Goal: Task Accomplishment & Management: Manage account settings

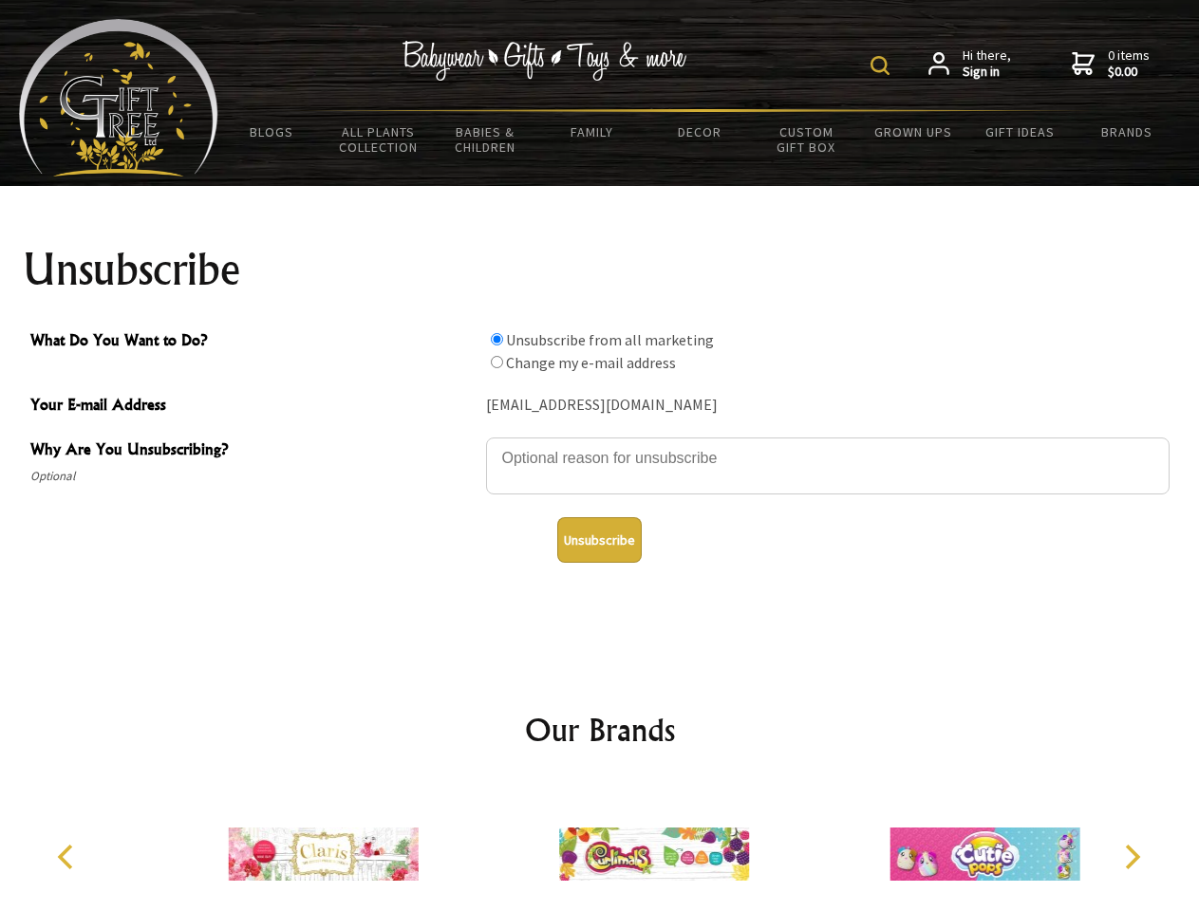
click at [883, 66] on img at bounding box center [880, 65] width 19 height 19
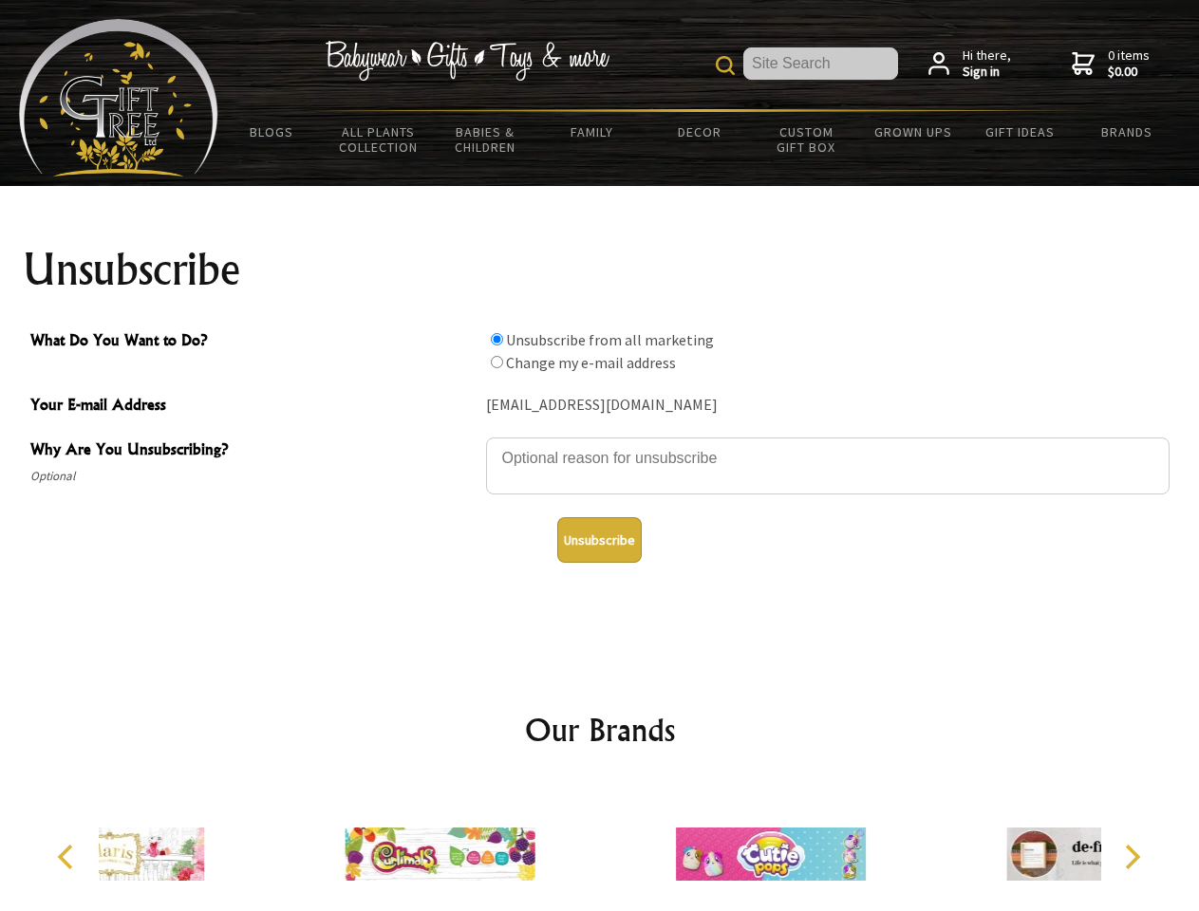
click at [600, 444] on textarea "Why Are You Unsubscribing?" at bounding box center [828, 466] width 684 height 57
click at [496, 339] on input "What Do You Want to Do?" at bounding box center [497, 339] width 12 height 12
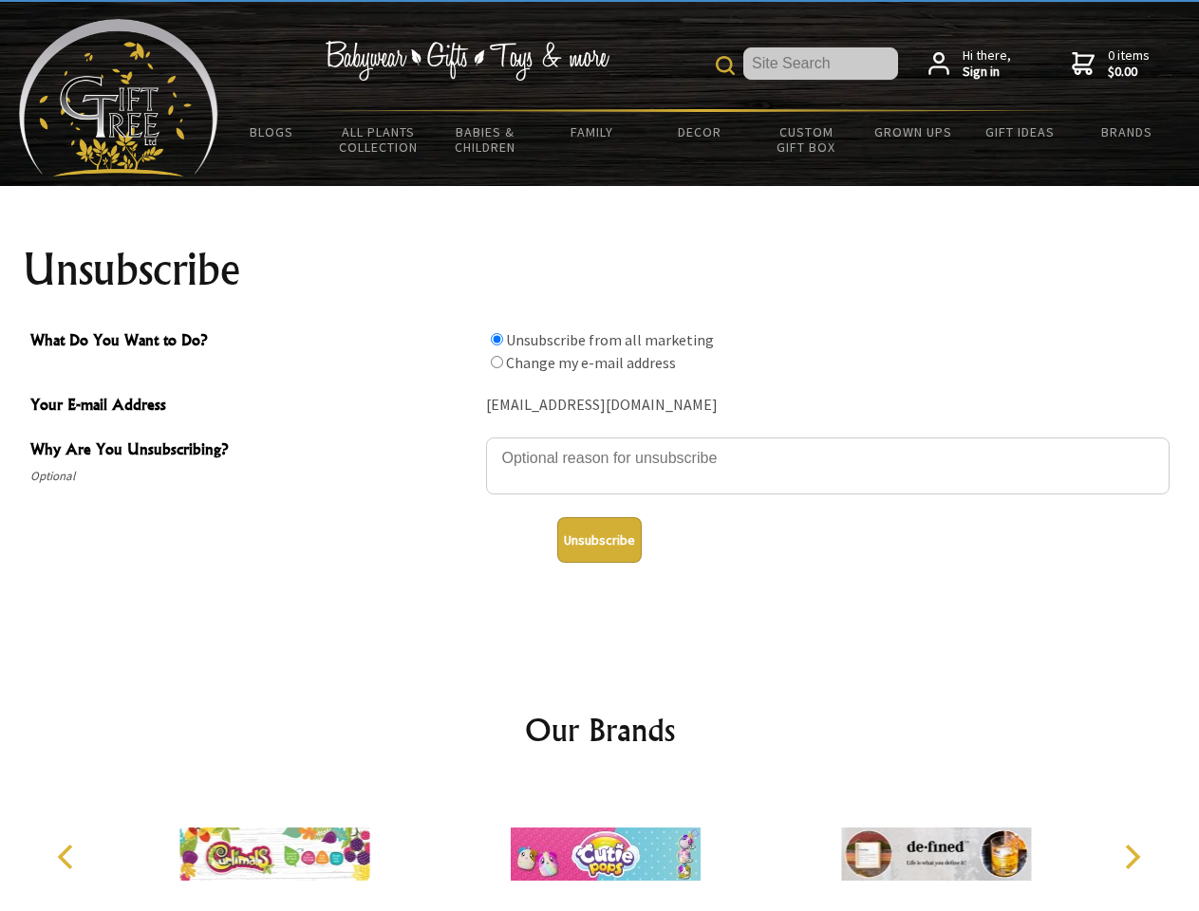
click at [496, 362] on input "What Do You Want to Do?" at bounding box center [497, 362] width 12 height 12
radio input "true"
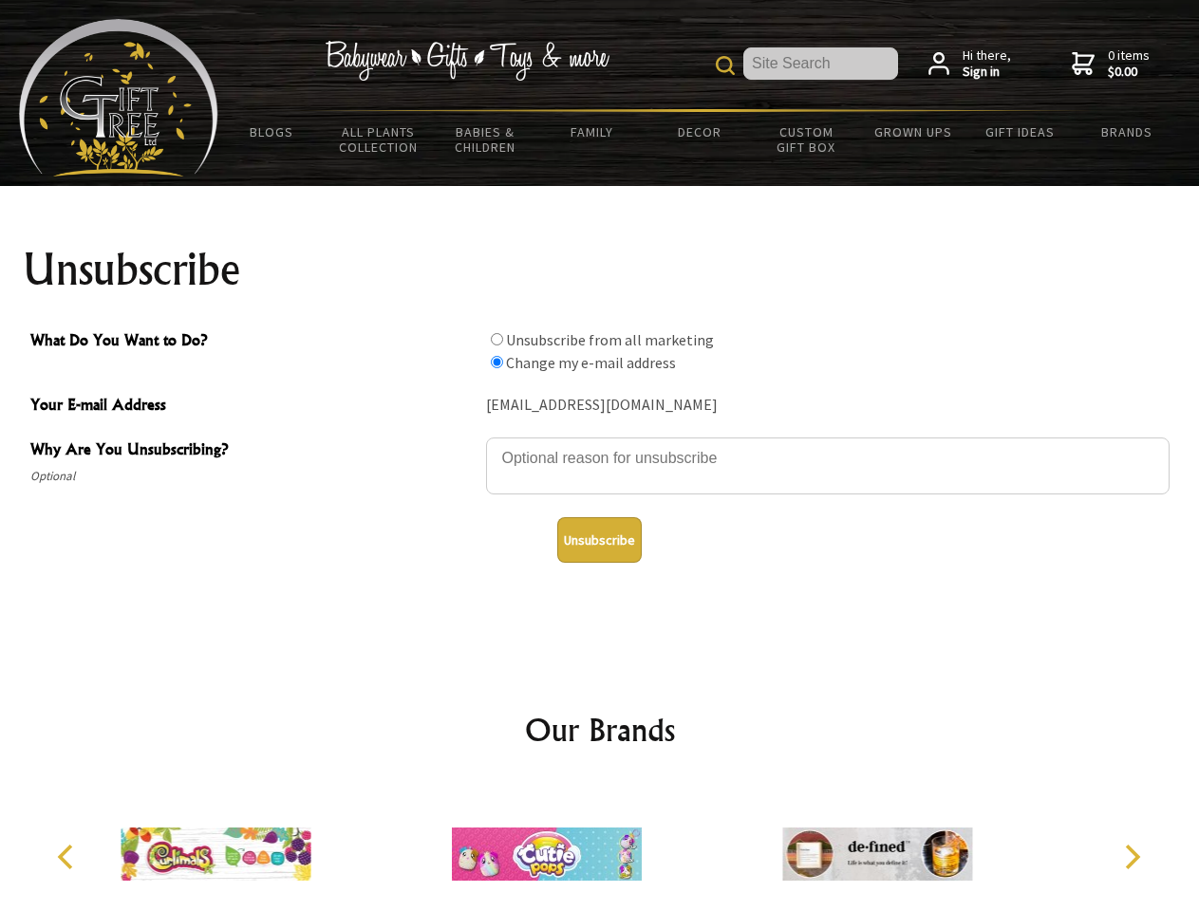
click at [599, 540] on button "Unsubscribe" at bounding box center [599, 540] width 84 height 46
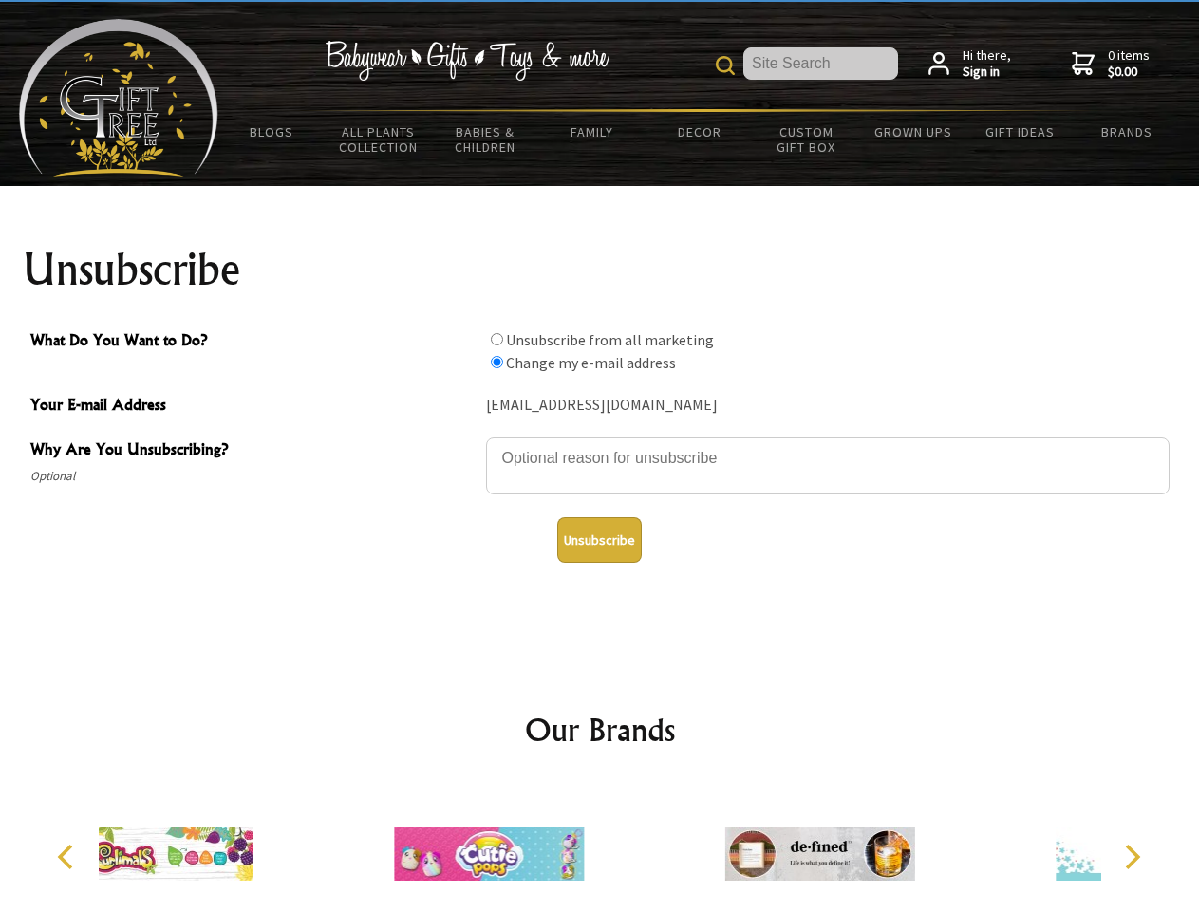
click at [600, 847] on div at bounding box center [489, 857] width 330 height 148
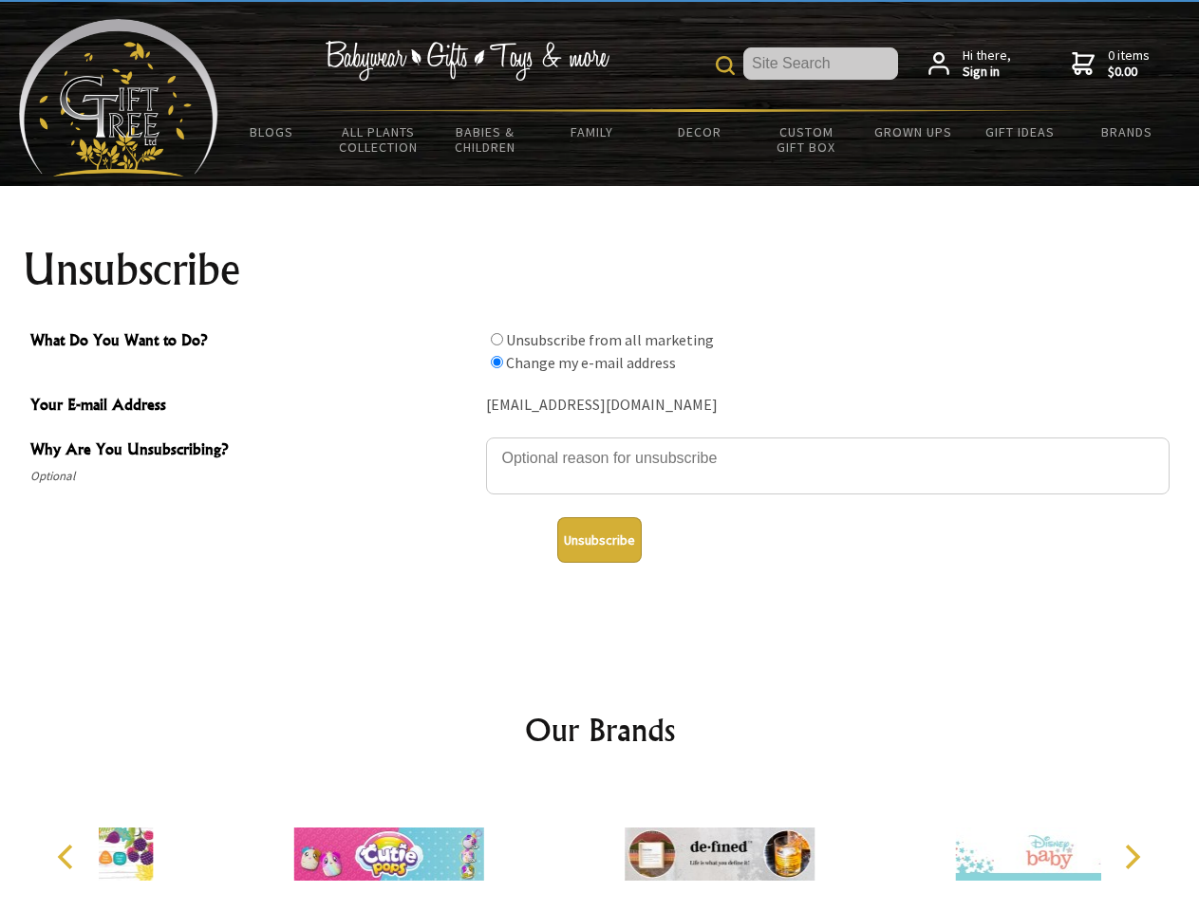
click at [68, 857] on icon "Previous" at bounding box center [67, 857] width 25 height 25
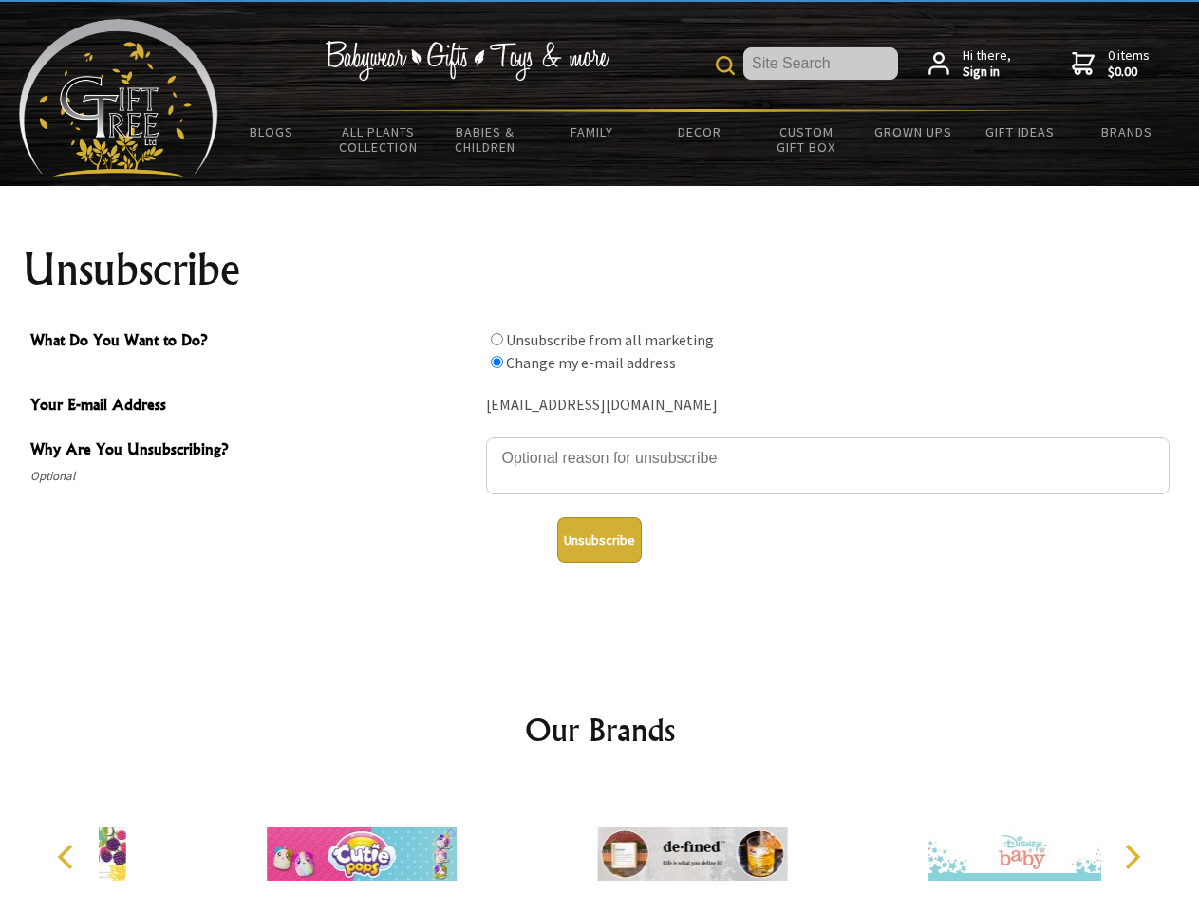
click at [1132, 857] on icon "Next" at bounding box center [1130, 857] width 25 height 25
